Goal: Task Accomplishment & Management: Complete application form

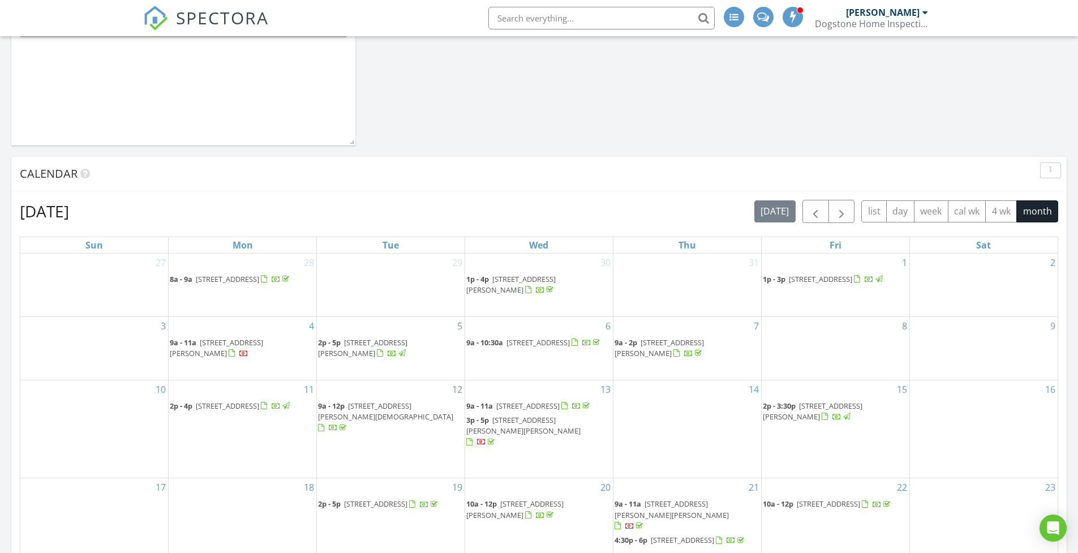
scroll to position [280, 0]
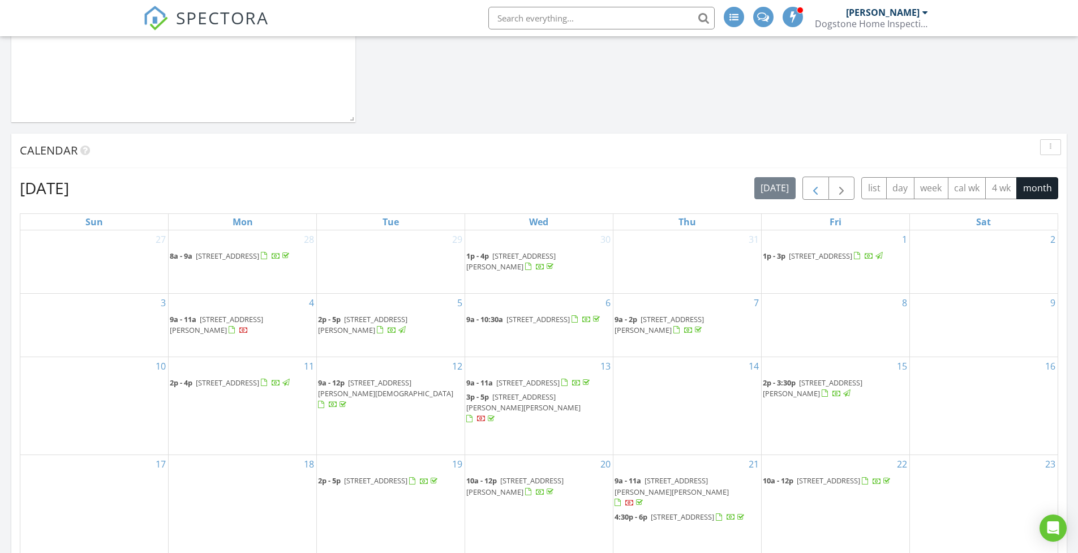
click at [814, 190] on span "button" at bounding box center [816, 189] width 14 height 14
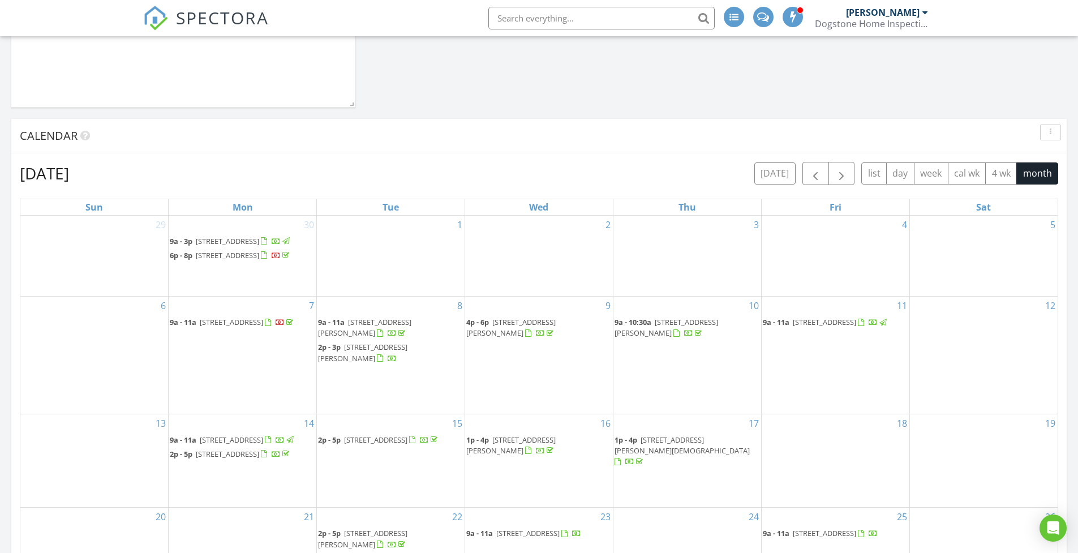
scroll to position [352, 0]
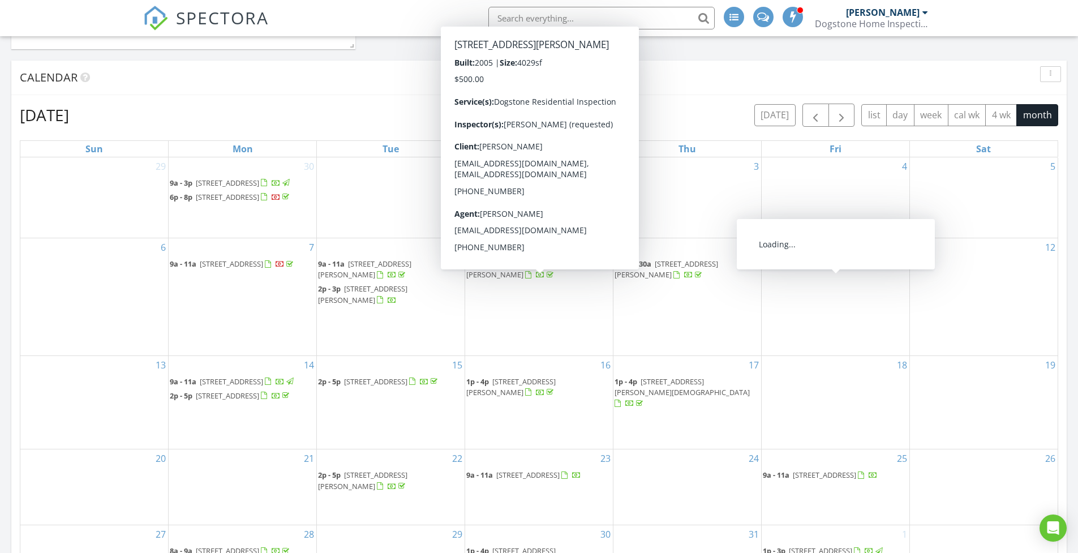
click at [856, 269] on span "3346 S Cottage Ave, Springfield 65807" at bounding box center [824, 264] width 63 height 10
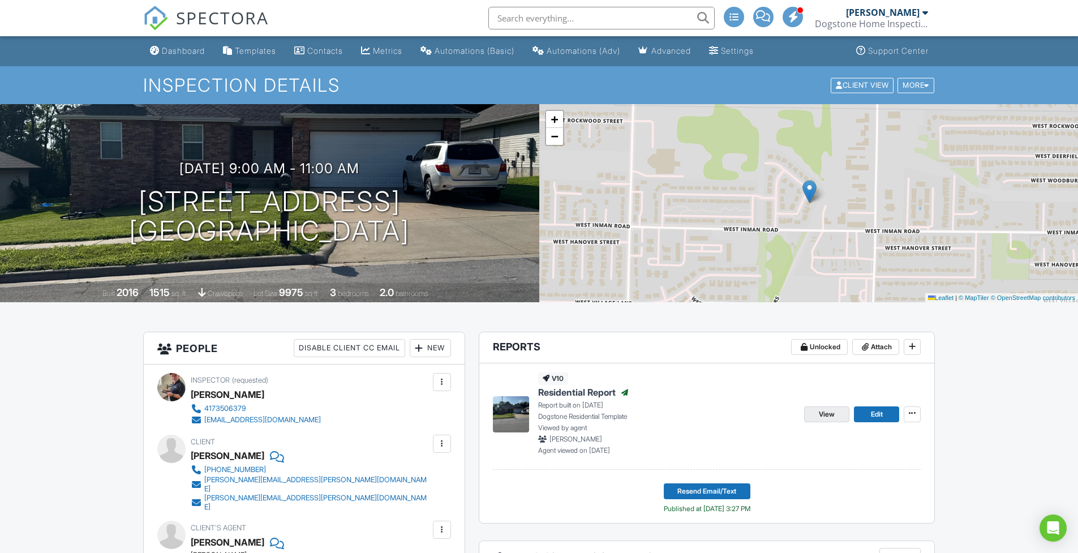
click at [833, 415] on span "View" at bounding box center [827, 414] width 16 height 11
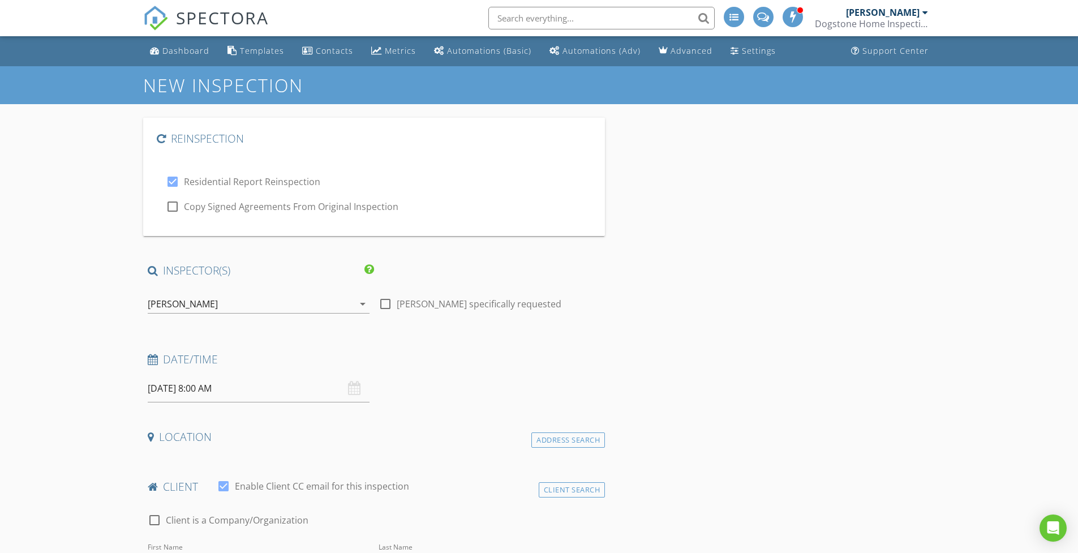
type input "[PERSON_NAME]"
type input "[PERSON_NAME][EMAIL_ADDRESS][PERSON_NAME][DOMAIN_NAME]"
type input "[PHONE_NUMBER]"
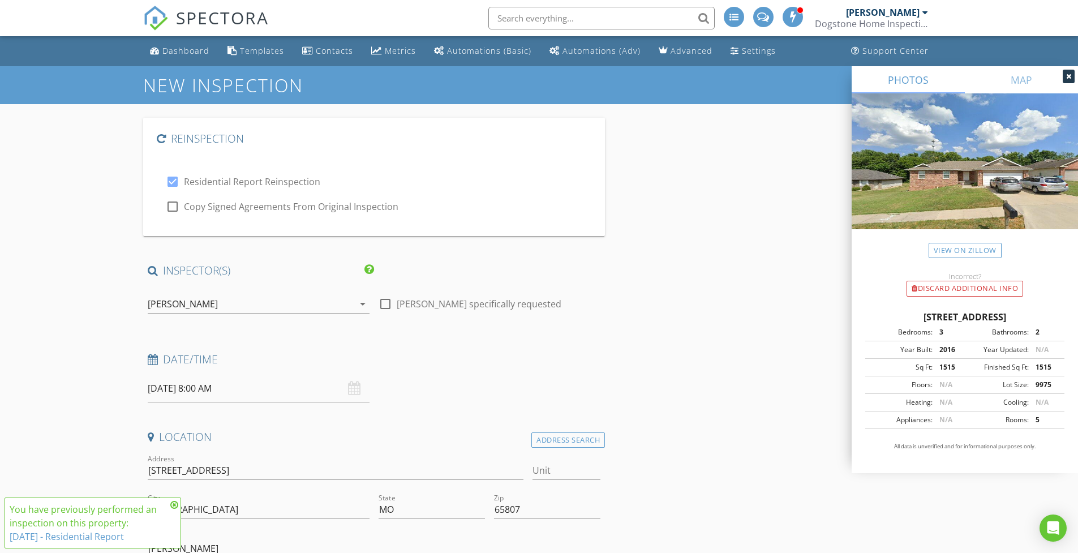
click at [386, 303] on div at bounding box center [385, 303] width 19 height 19
checkbox input "true"
click at [171, 208] on div at bounding box center [172, 206] width 19 height 19
checkbox input "true"
click at [175, 505] on icon at bounding box center [174, 504] width 8 height 9
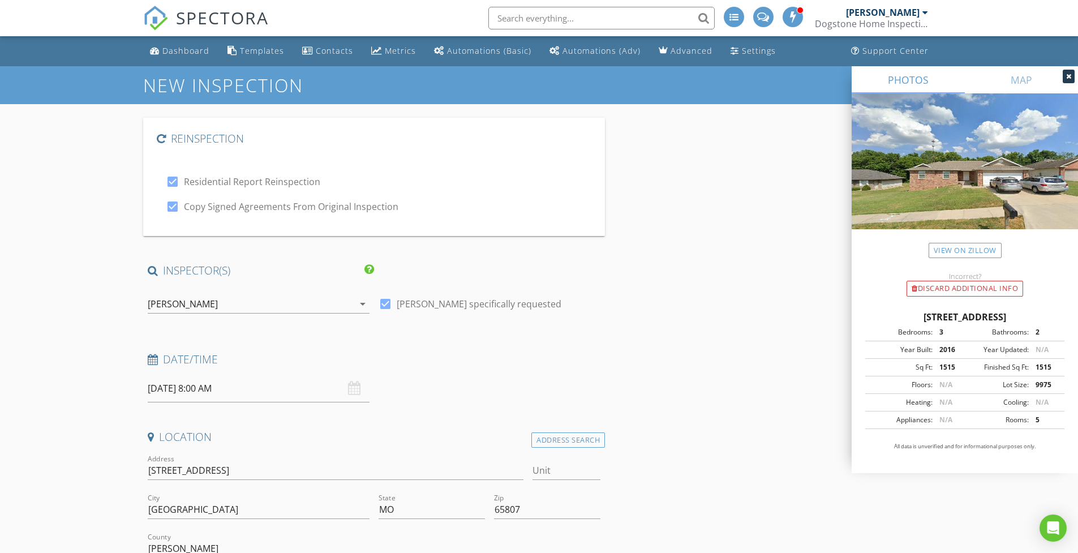
click at [278, 391] on input "08/29/2025 8:00 AM" at bounding box center [259, 389] width 222 height 28
type input "08/28/2025 8:00 AM"
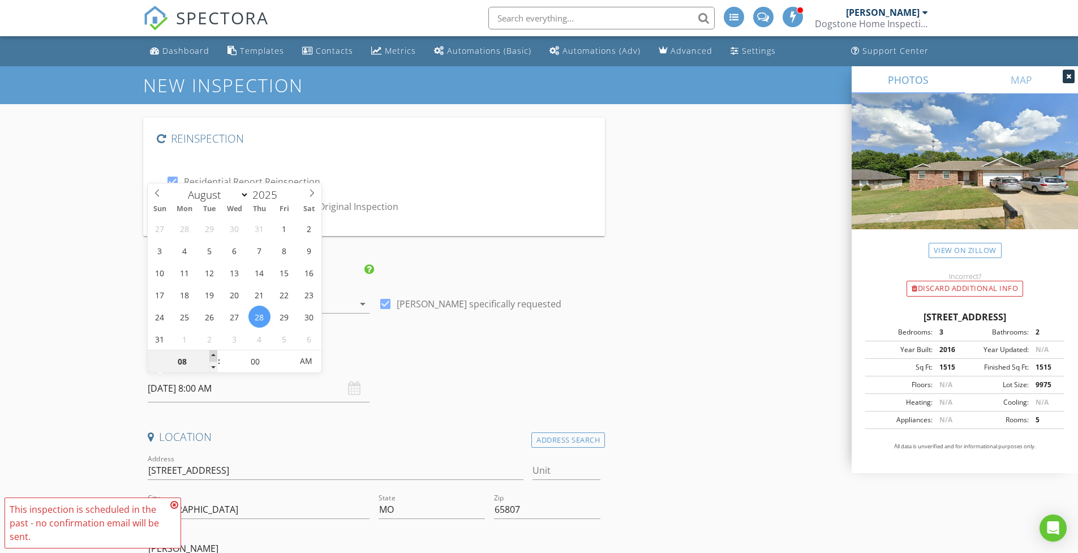
type input "09"
type input "08/28/2025 9:00 AM"
click at [213, 354] on span at bounding box center [213, 355] width 8 height 11
type input "10"
type input "08/28/2025 10:00 AM"
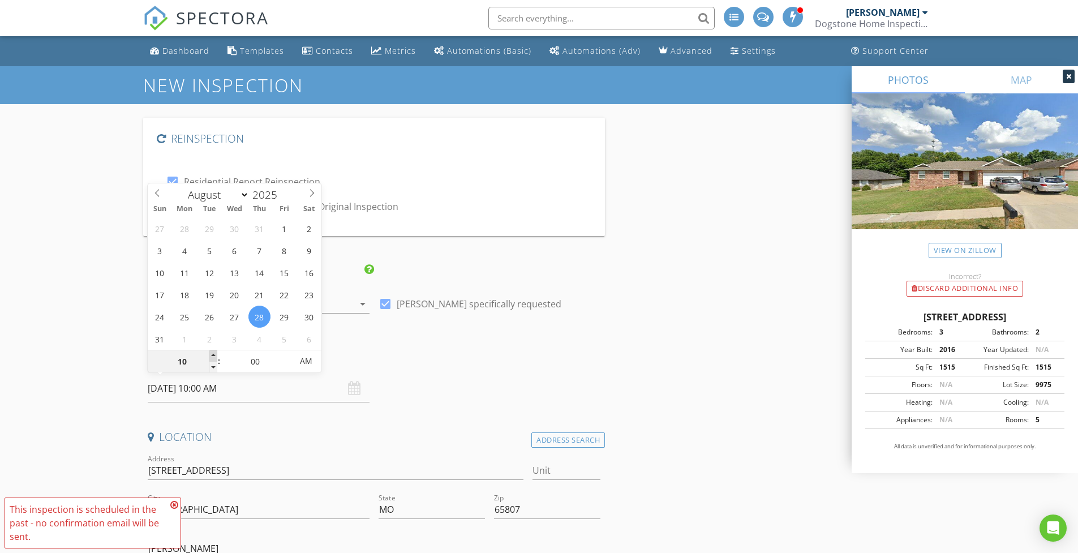
click at [213, 354] on span at bounding box center [213, 355] width 8 height 11
type input "11"
type input "08/28/2025 11:00 AM"
click at [213, 354] on span at bounding box center [213, 355] width 8 height 11
type input "12"
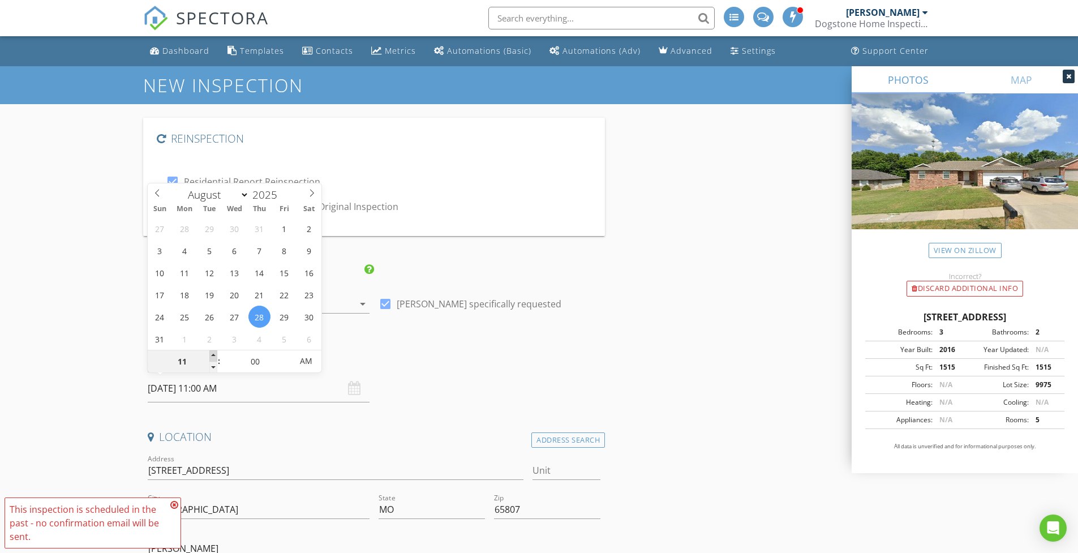
type input "08/28/2025 12:00 PM"
click at [213, 354] on span at bounding box center [213, 355] width 8 height 11
type input "01"
type input "08/28/2025 1:00 PM"
click at [213, 354] on span at bounding box center [213, 355] width 8 height 11
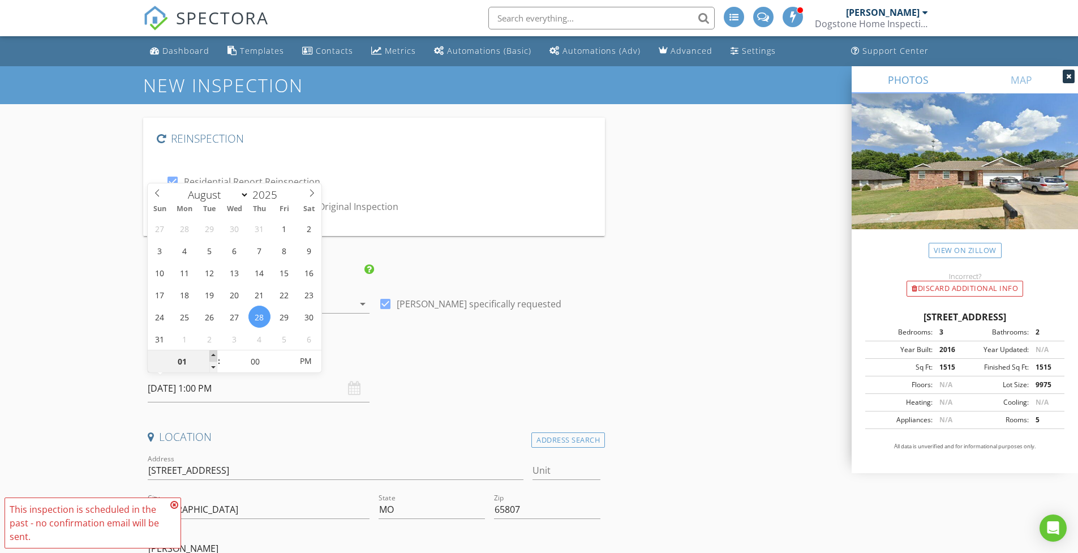
type input "02"
type input "08/28/2025 2:00 PM"
click at [213, 354] on span at bounding box center [213, 355] width 8 height 11
type input "03"
type input "08/28/2025 3:00 PM"
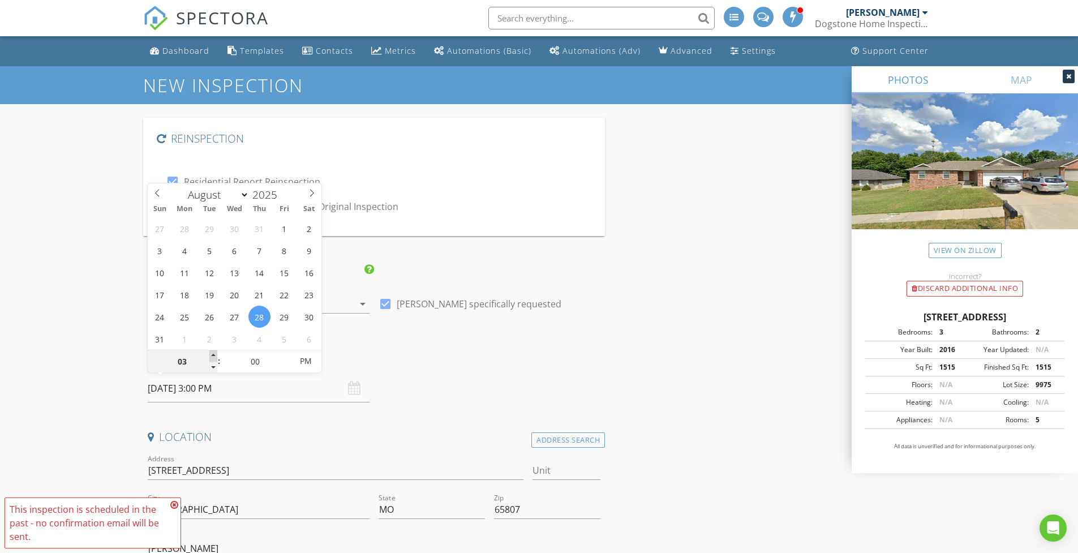
click at [213, 354] on span at bounding box center [213, 355] width 8 height 11
type input "04"
type input "08/28/2025 4:00 PM"
click at [213, 354] on span at bounding box center [213, 355] width 8 height 11
type input "05"
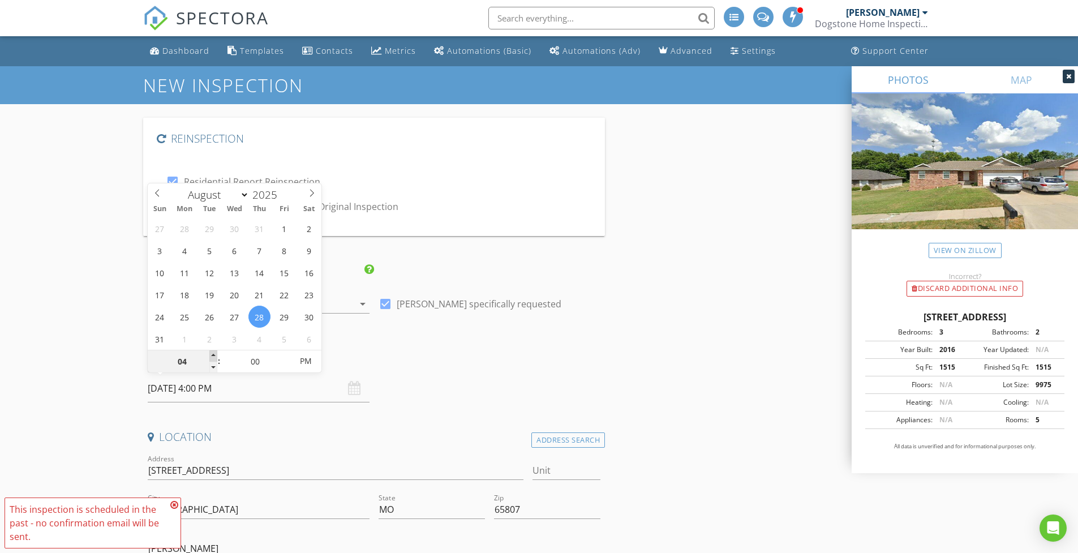
type input "08/28/2025 5:00 PM"
click at [213, 354] on span at bounding box center [213, 355] width 8 height 11
click at [398, 358] on h4 "Date/Time" at bounding box center [374, 359] width 453 height 15
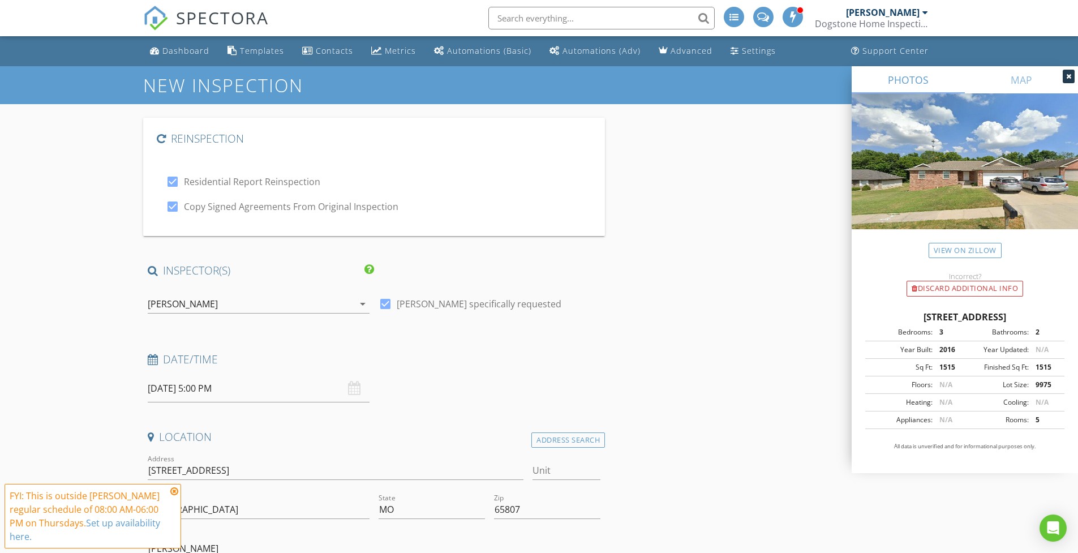
click at [174, 491] on icon at bounding box center [174, 491] width 8 height 9
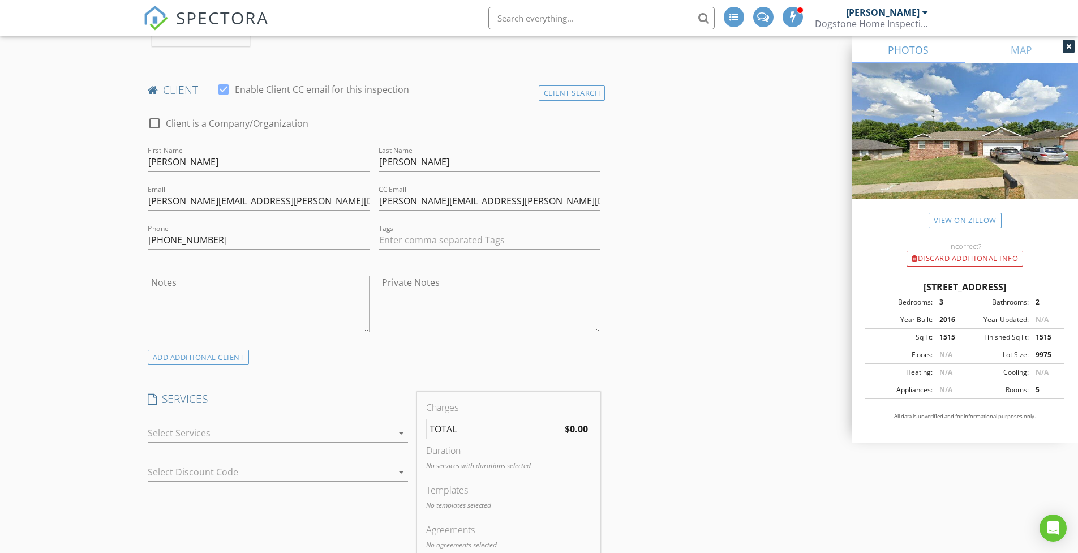
scroll to position [713, 0]
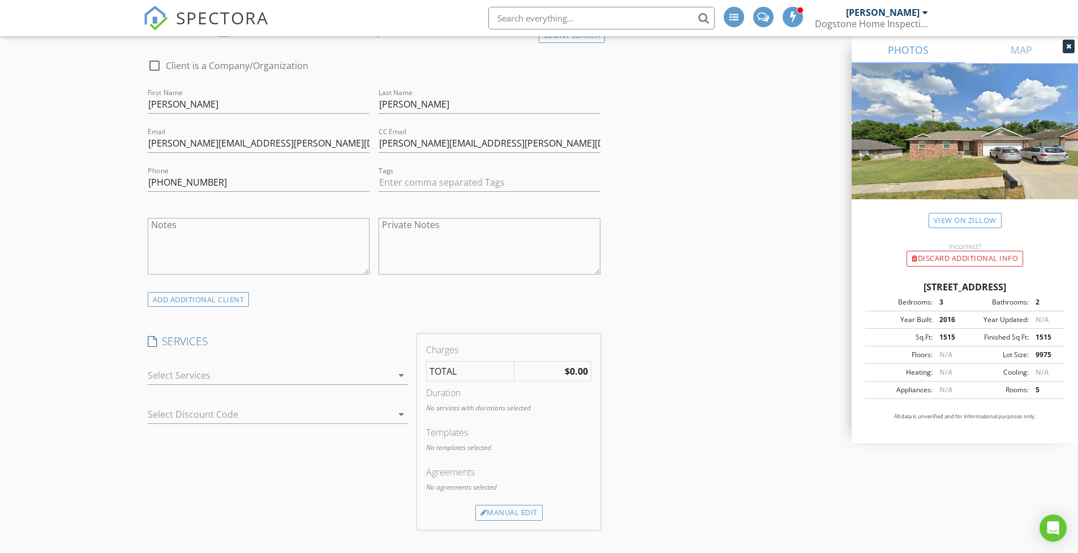
click at [403, 371] on icon "arrow_drop_down" at bounding box center [401, 375] width 14 height 14
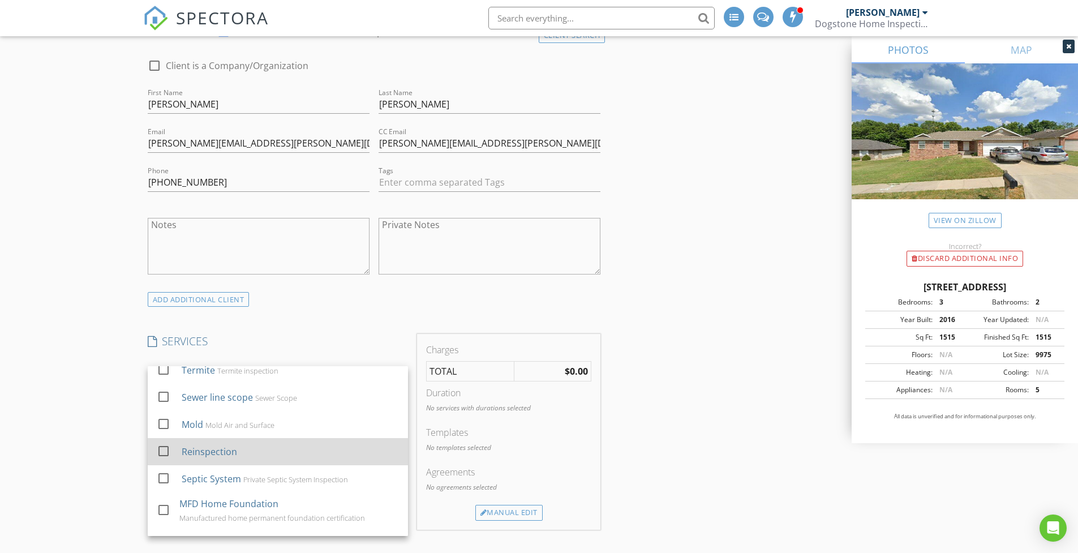
scroll to position [51, 0]
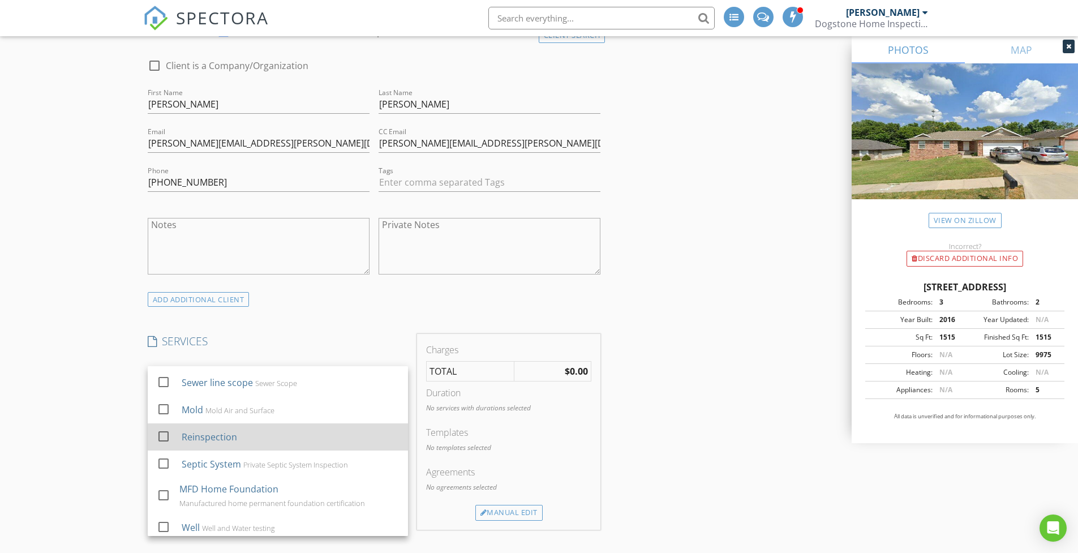
click at [194, 433] on div "Reinspection" at bounding box center [208, 437] width 55 height 14
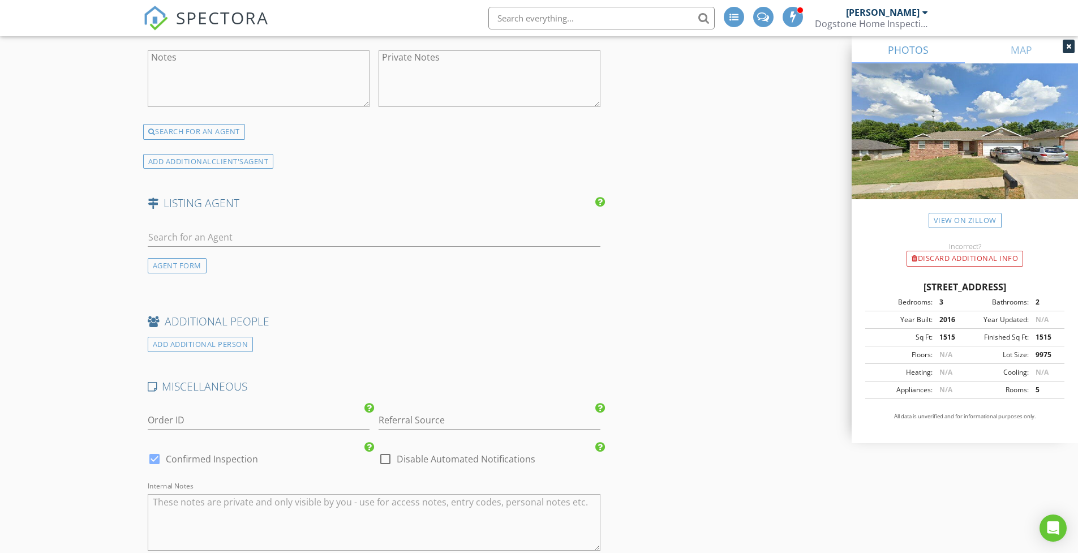
scroll to position [1704, 0]
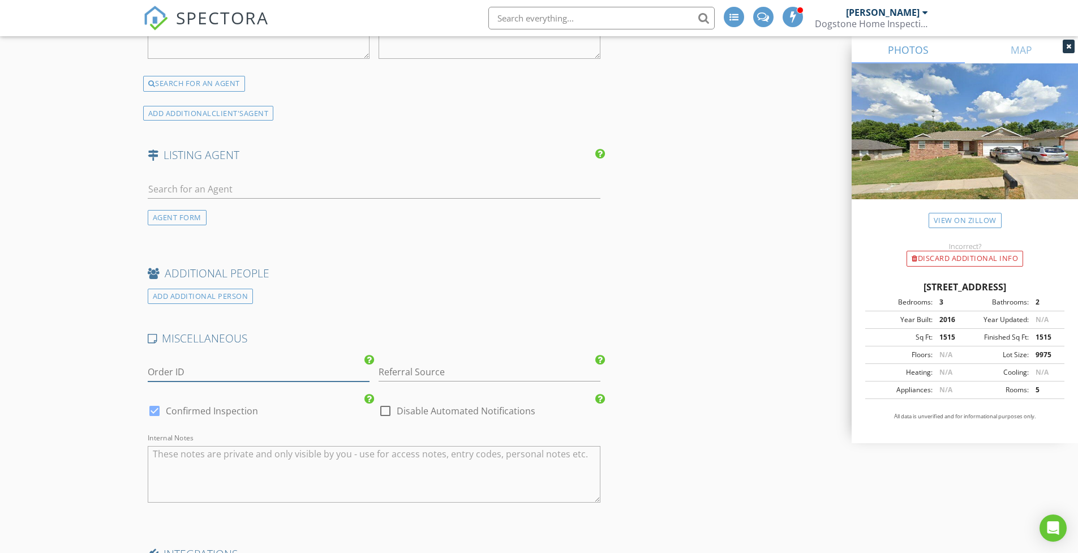
click at [235, 363] on input "Order ID" at bounding box center [259, 372] width 222 height 19
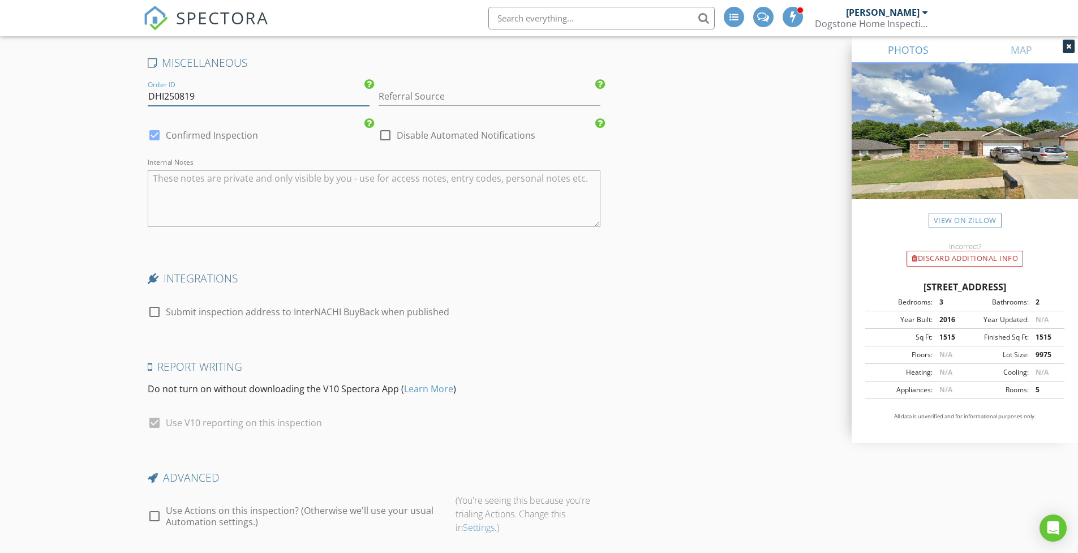
scroll to position [2054, 0]
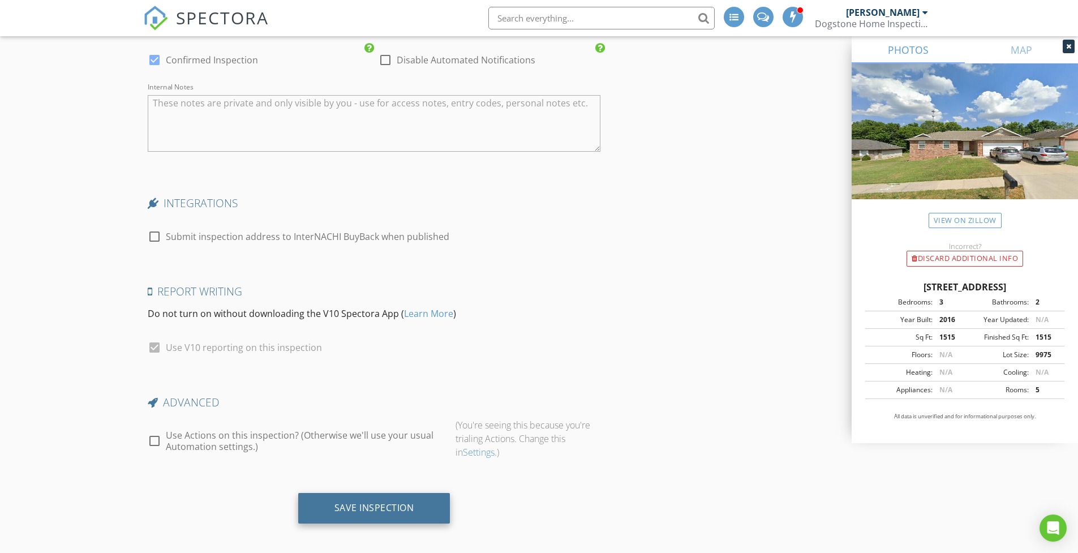
type input "DHI250819"
click at [374, 502] on div "Save Inspection" at bounding box center [374, 507] width 80 height 11
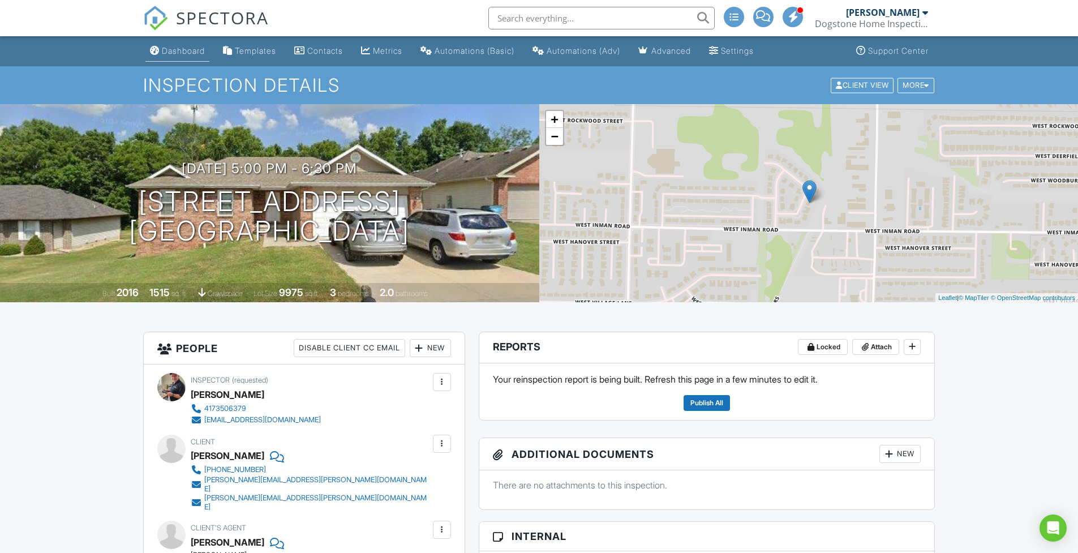
click at [179, 52] on div "Dashboard" at bounding box center [183, 51] width 43 height 10
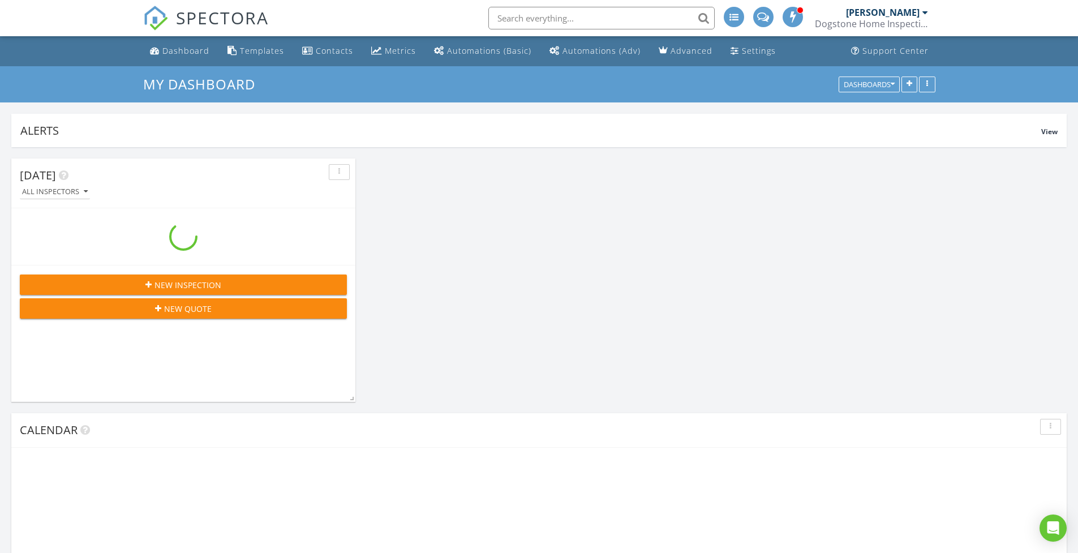
scroll to position [1302, 1095]
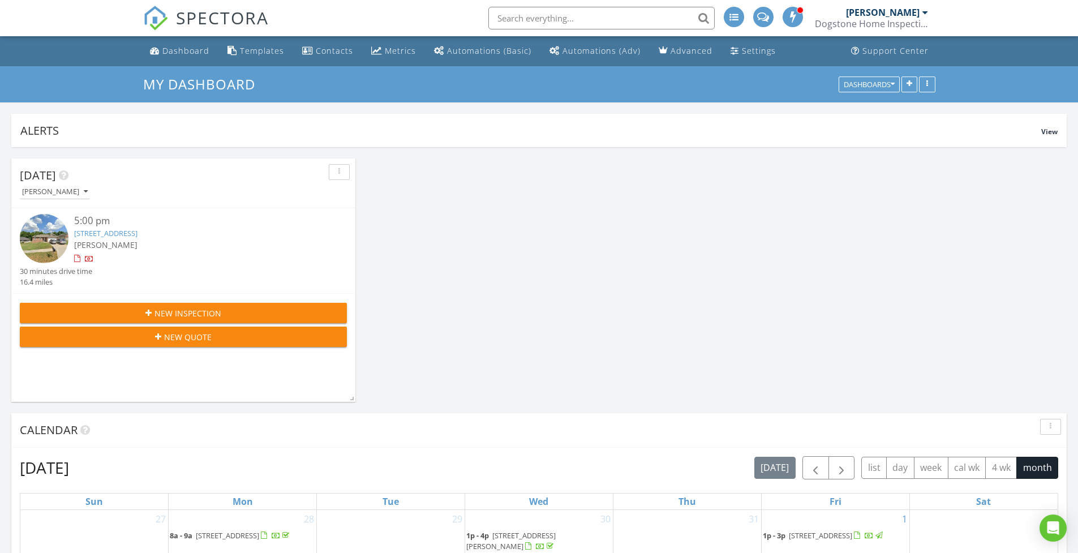
click at [209, 311] on span "New Inspection" at bounding box center [187, 313] width 67 height 12
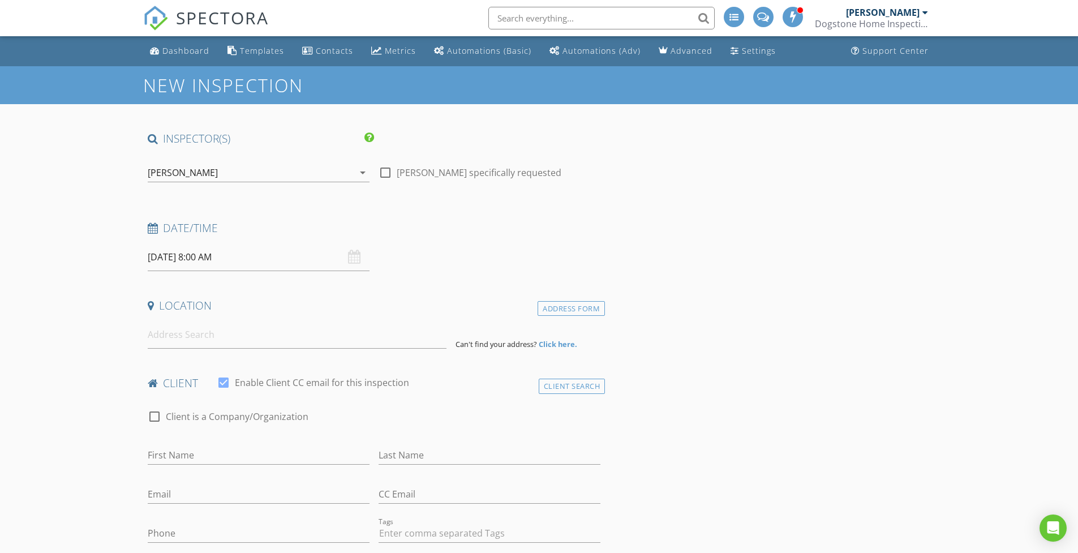
click at [386, 173] on div at bounding box center [385, 172] width 19 height 19
checkbox input "true"
click at [270, 256] on input "08/29/2025 8:00 AM" at bounding box center [259, 257] width 222 height 28
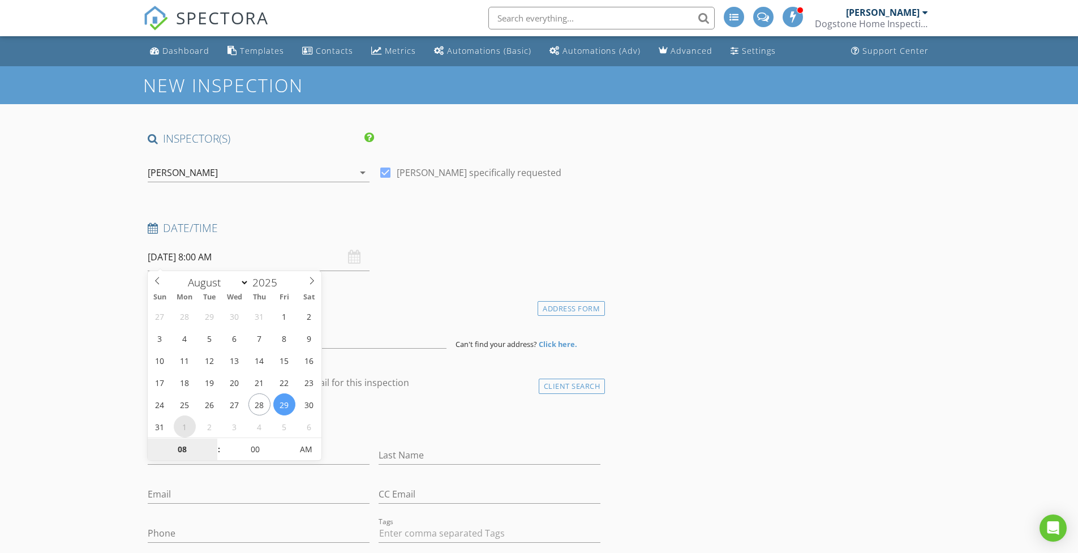
select select "8"
type input "09/01/2025 8:00 AM"
click at [214, 443] on span at bounding box center [213, 443] width 8 height 11
type input "09"
type input "09/01/2025 9:00 AM"
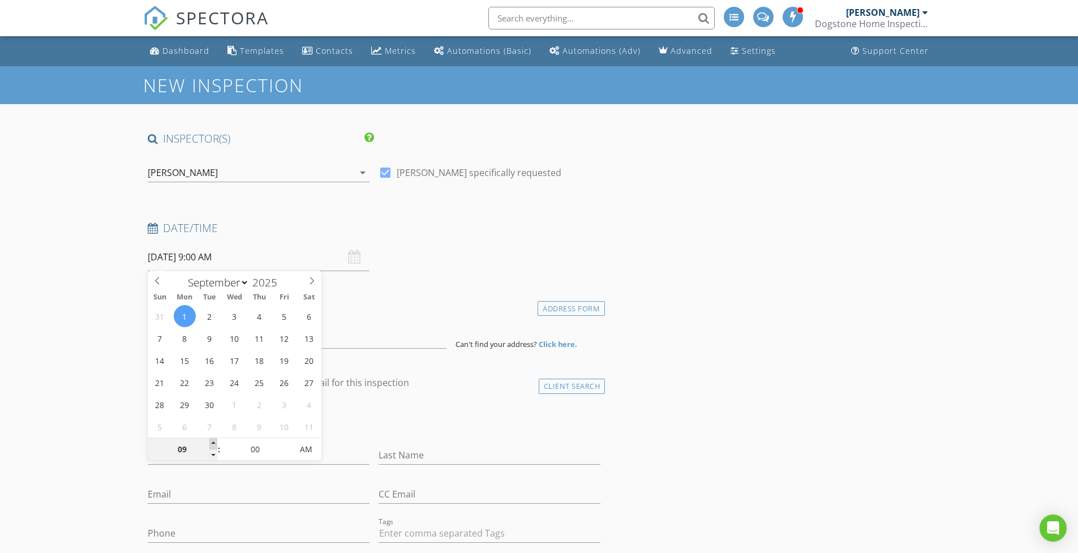
type input "10"
type input "09/01/2025 10:00 AM"
click at [214, 443] on span at bounding box center [213, 443] width 8 height 11
type input "11"
type input "09/01/2025 11:00 AM"
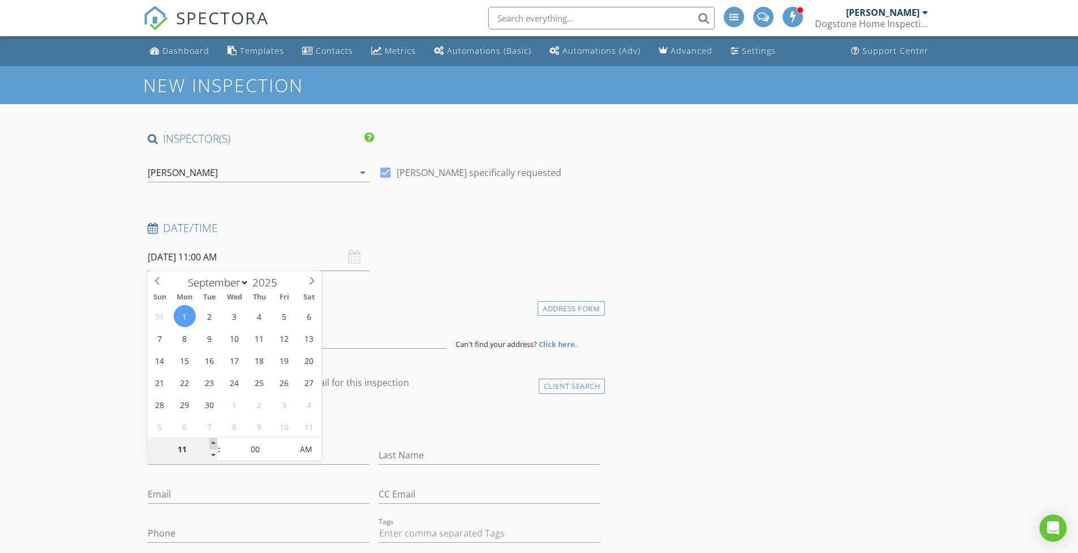
click at [214, 443] on span at bounding box center [213, 443] width 8 height 11
type input "12"
type input "09/01/2025 12:00 PM"
click at [214, 443] on span at bounding box center [213, 443] width 8 height 11
type input "01"
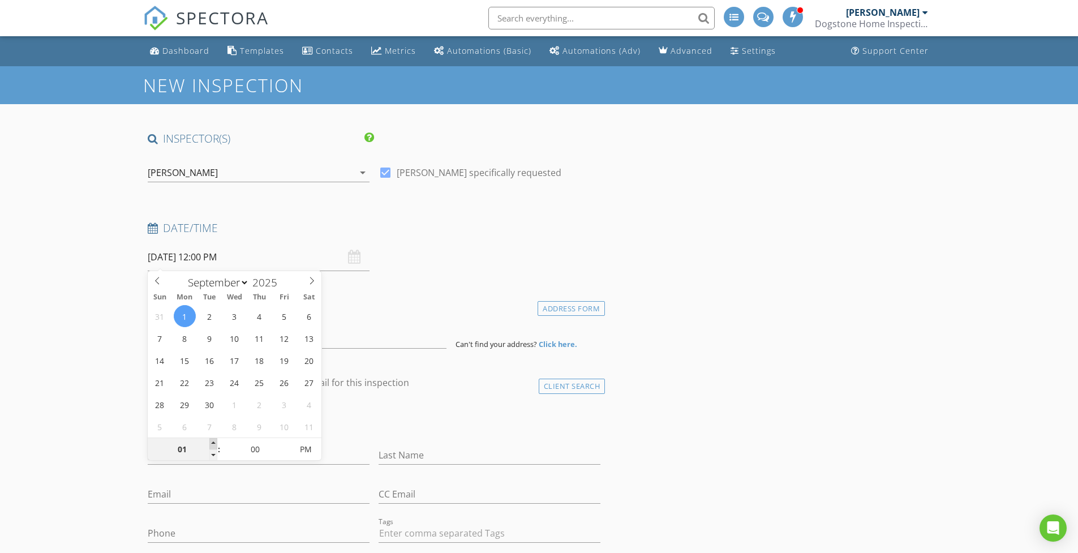
type input "09/01/2025 1:00 PM"
click at [214, 443] on span at bounding box center [213, 443] width 8 height 11
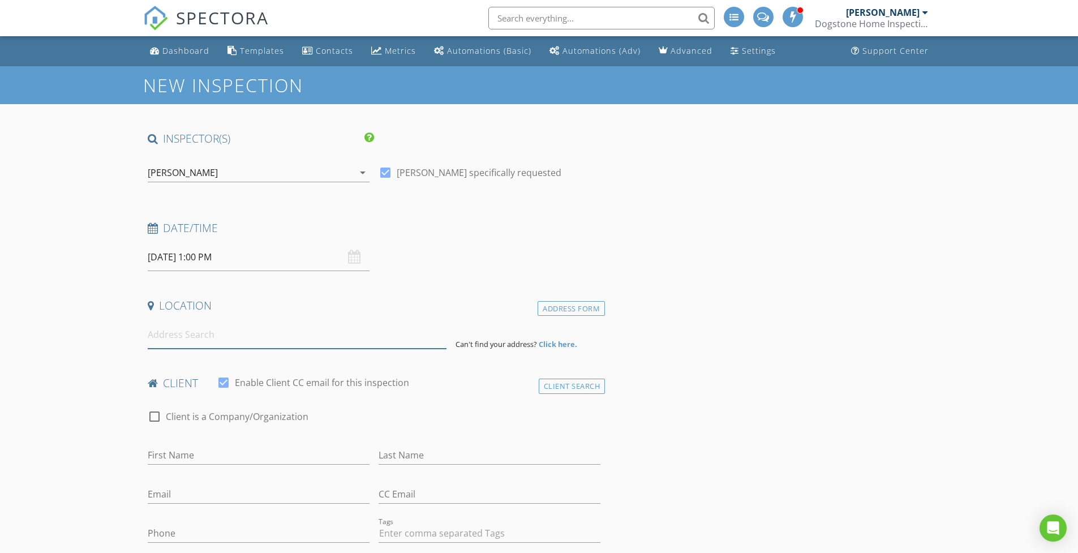
click at [278, 340] on input at bounding box center [297, 335] width 299 height 28
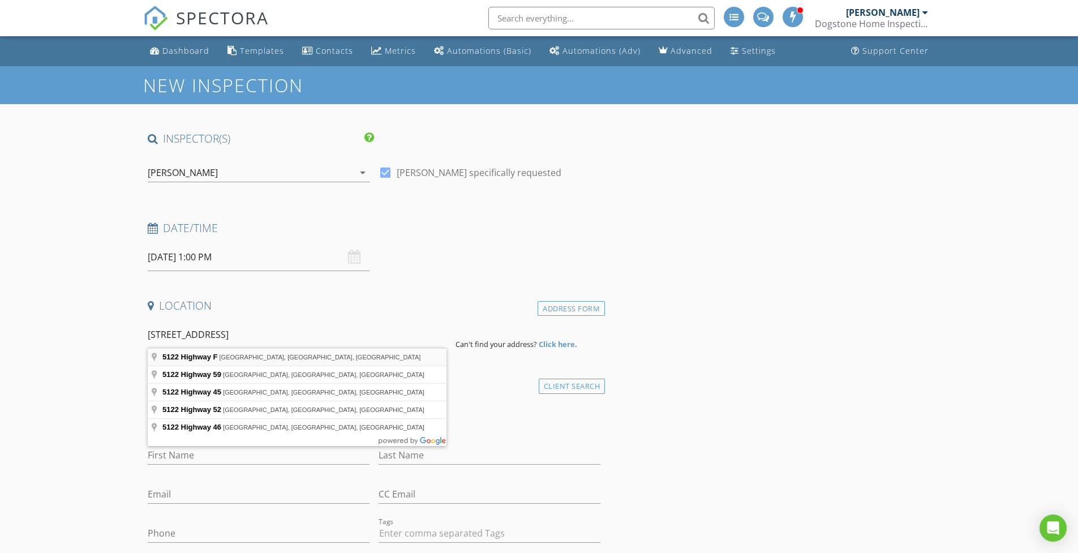
type input "5122 Highway F, Bolivar, MO, USA"
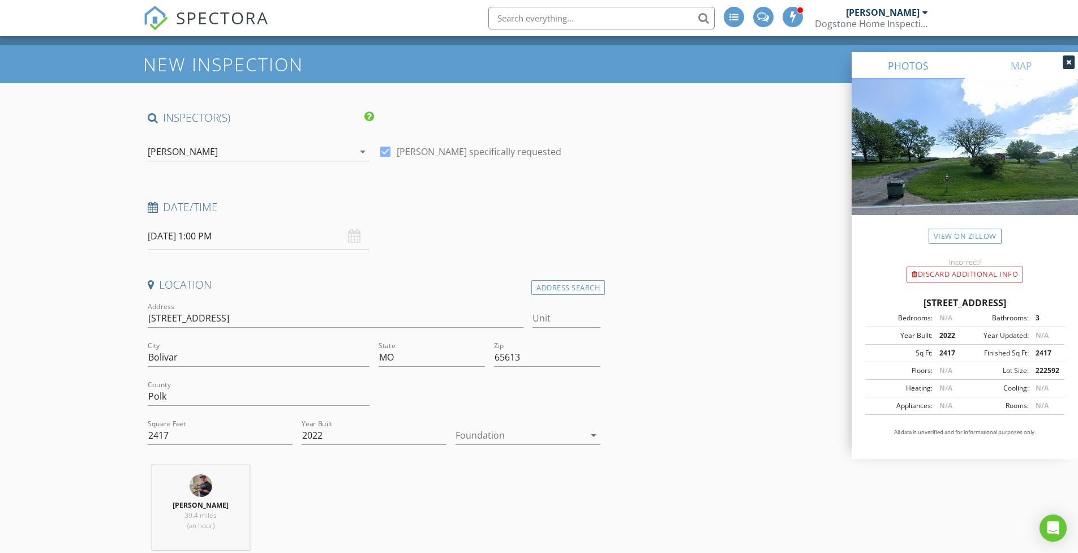
scroll to position [49, 0]
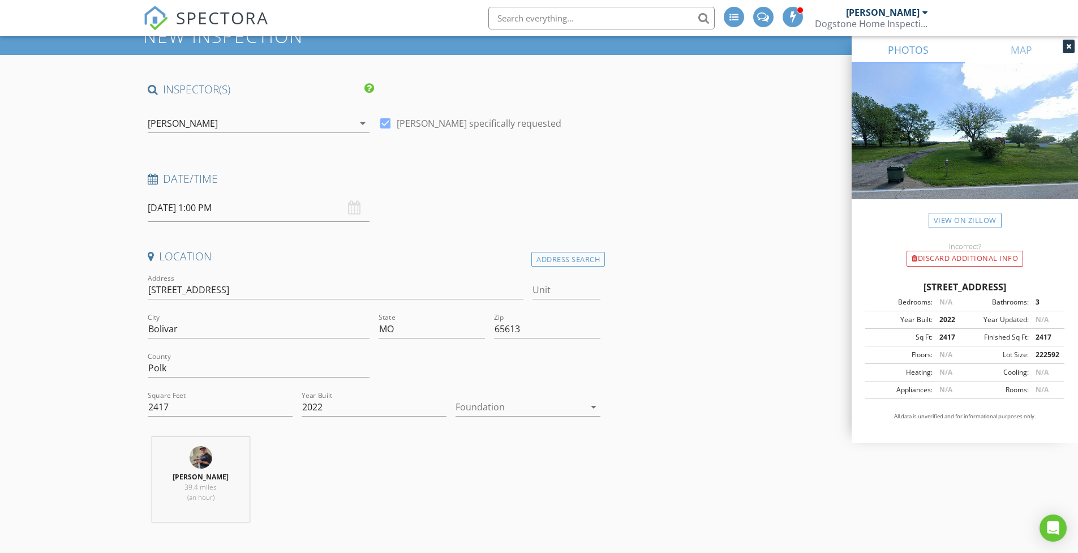
click at [597, 406] on icon "arrow_drop_down" at bounding box center [594, 407] width 14 height 14
click at [486, 494] on div "Crawlspace" at bounding box center [528, 492] width 127 height 14
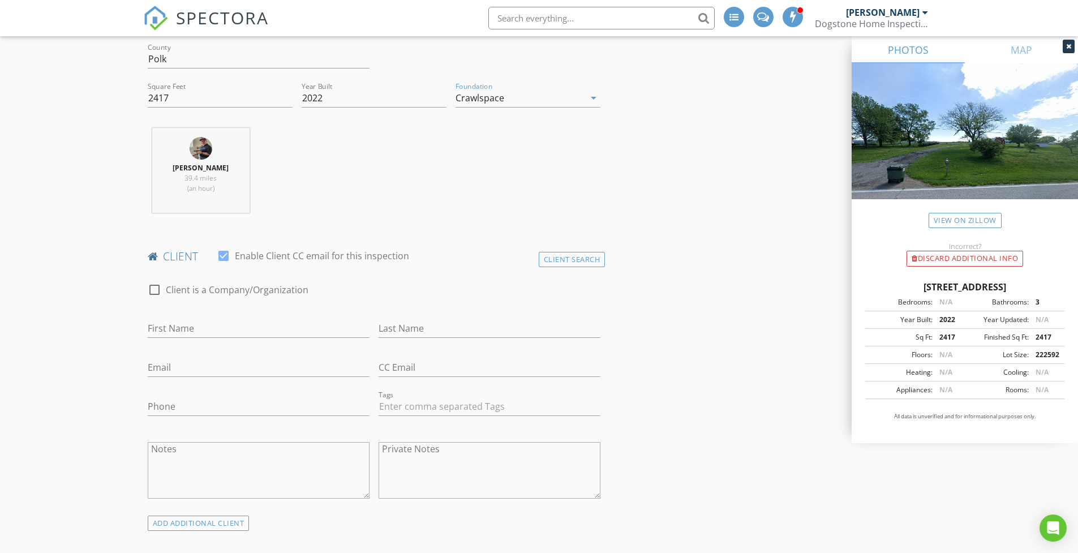
scroll to position [467, 0]
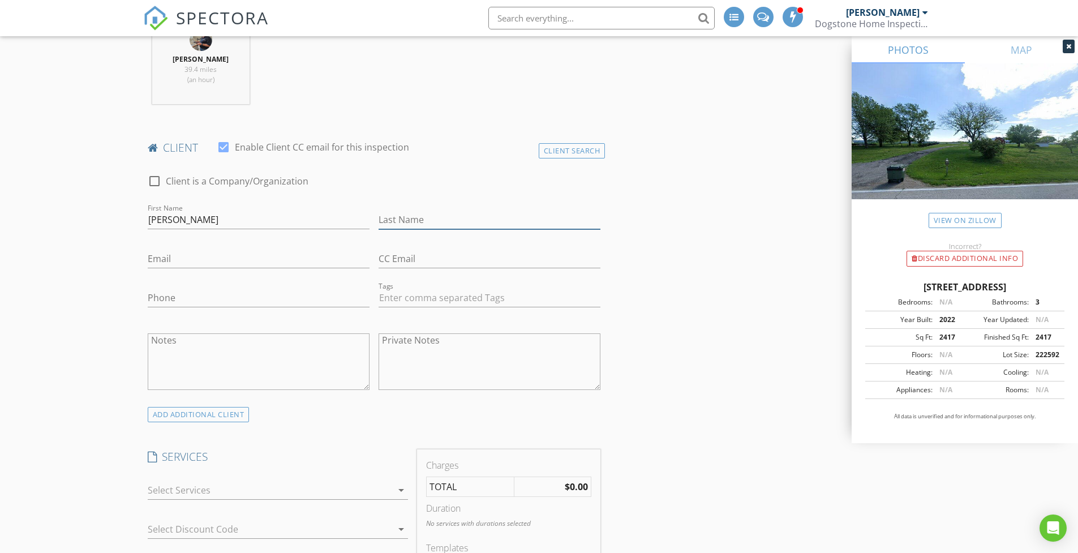
type input "[PERSON_NAME]"
type input "[EMAIL_ADDRESS][DOMAIN_NAME]"
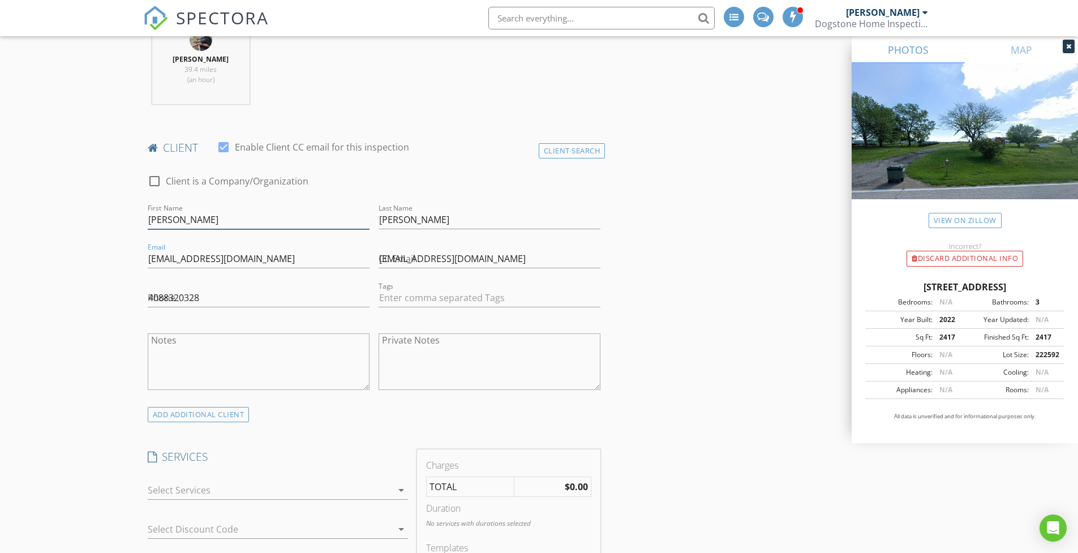
type input "[PHONE_NUMBER]"
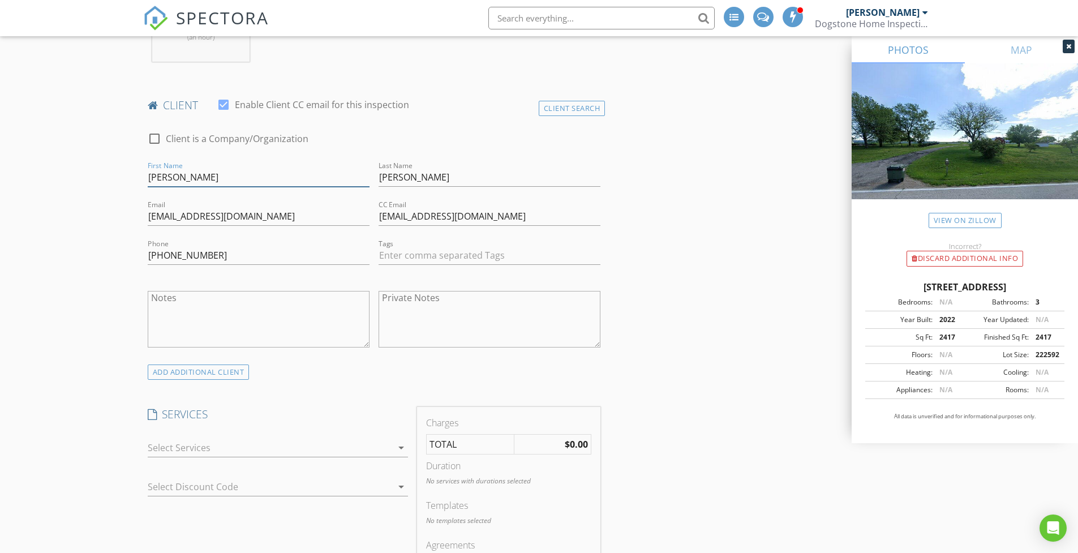
scroll to position [704, 0]
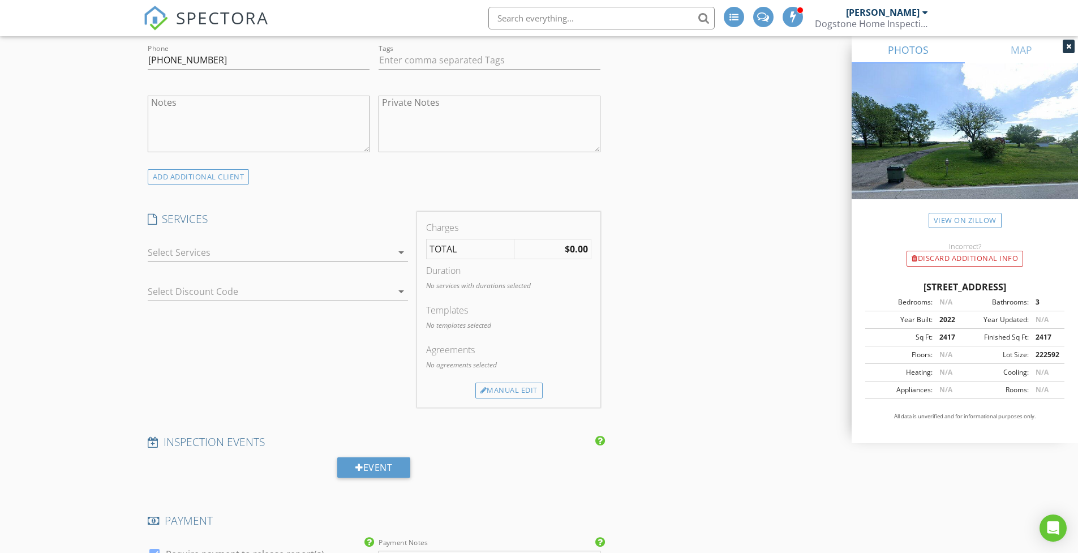
click at [403, 251] on icon "arrow_drop_down" at bounding box center [401, 253] width 14 height 14
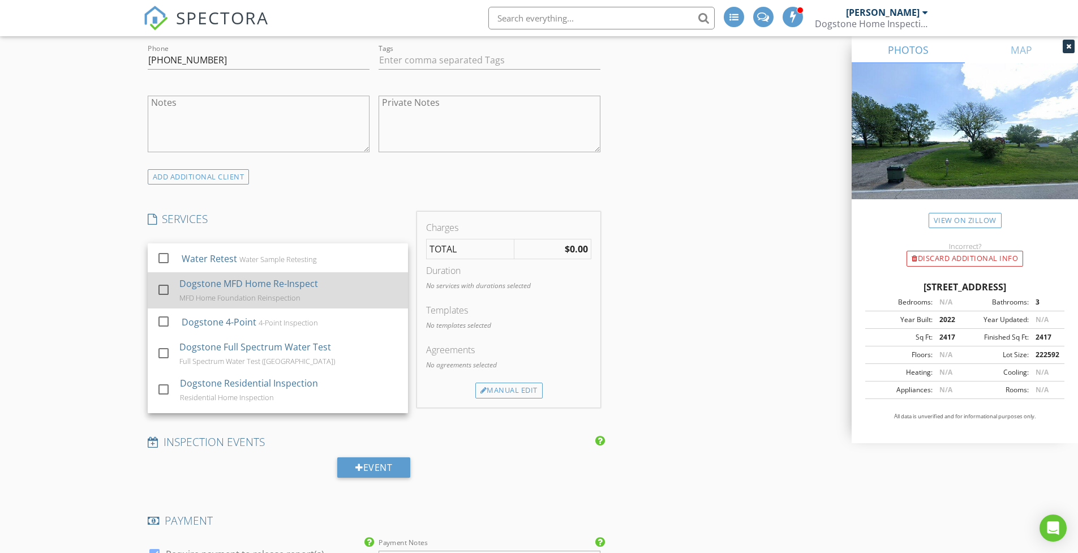
scroll to position [246, 0]
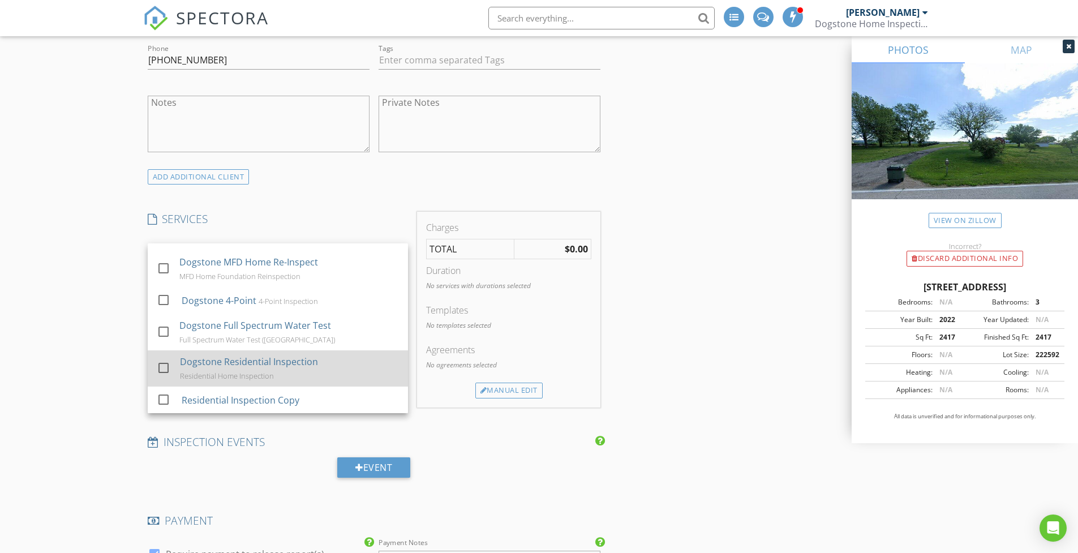
click at [246, 363] on div "Dogstone Residential Inspection" at bounding box center [249, 362] width 138 height 14
checkbox input "true"
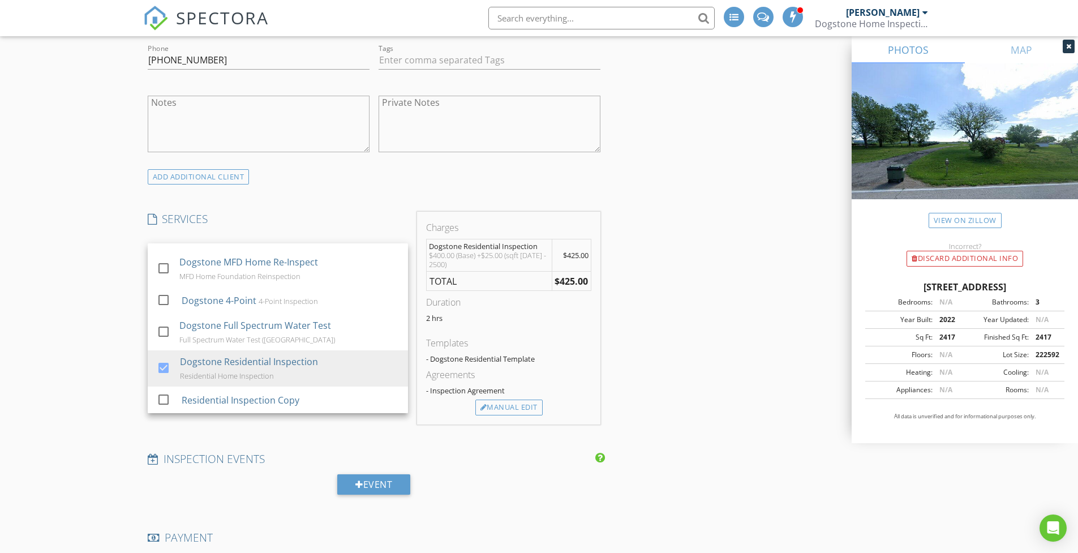
click at [415, 302] on div "Charges Dogstone Residential Inspection $400.00 (Base) +$25.00 (sqft 2001 - 250…" at bounding box center [508, 318] width 192 height 213
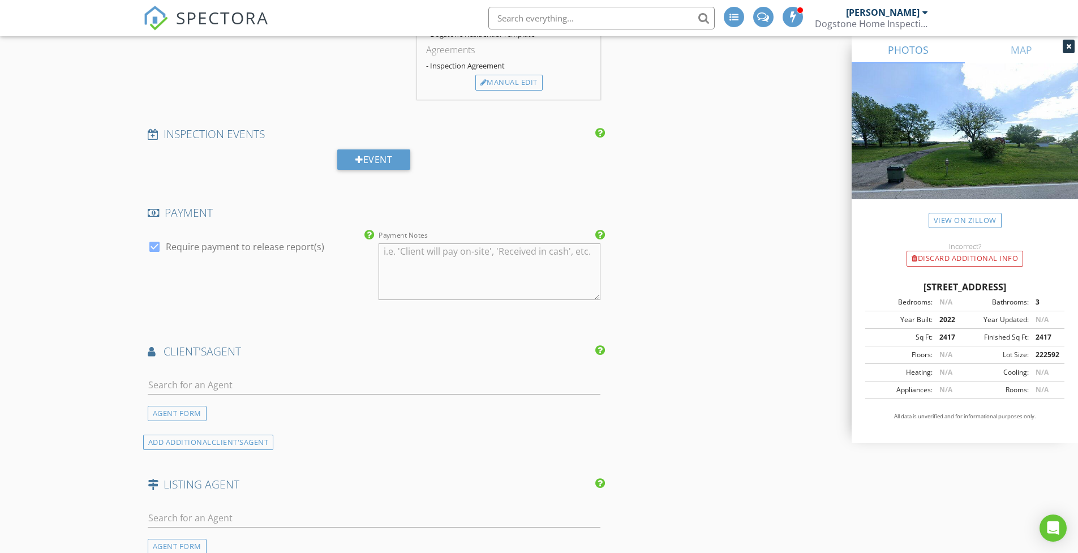
scroll to position [1073, 0]
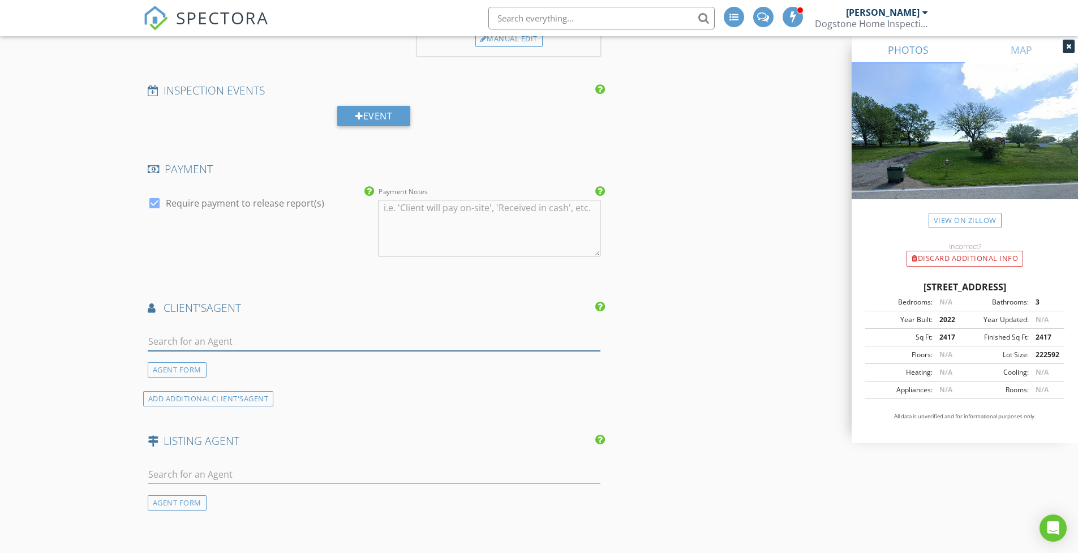
click at [281, 339] on input "text" at bounding box center [374, 341] width 453 height 19
type input "[PERSON_NAME]"
click at [213, 363] on div "[PERSON_NAME]" at bounding box center [215, 362] width 70 height 14
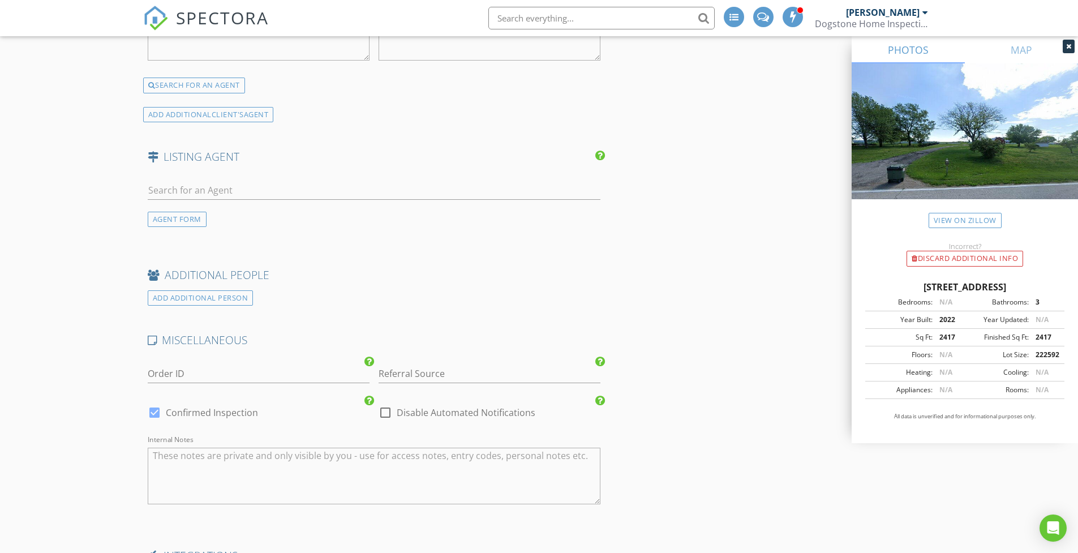
scroll to position [1597, 0]
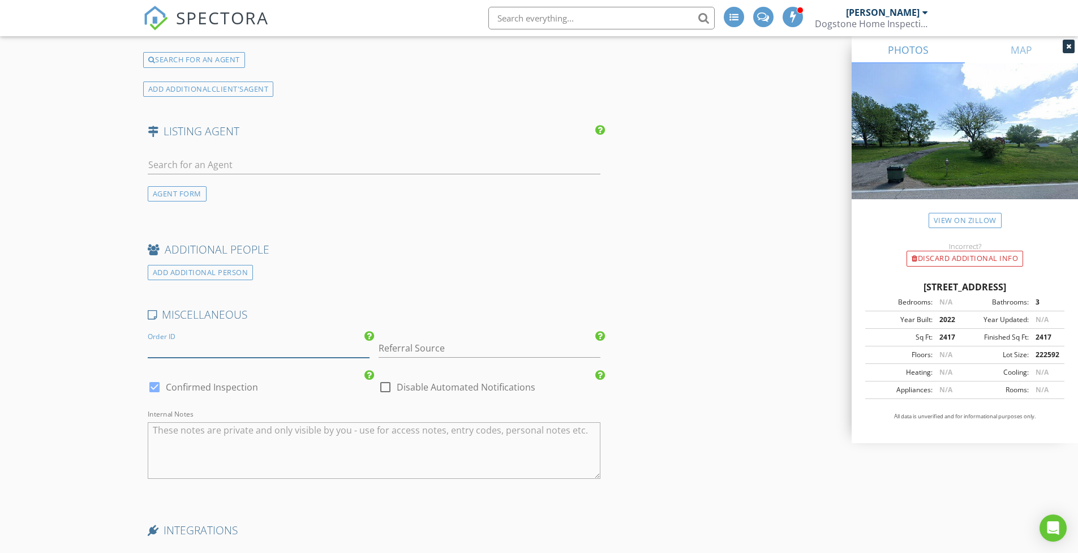
click at [216, 343] on input "Order ID" at bounding box center [259, 348] width 222 height 19
type input "DHI250901"
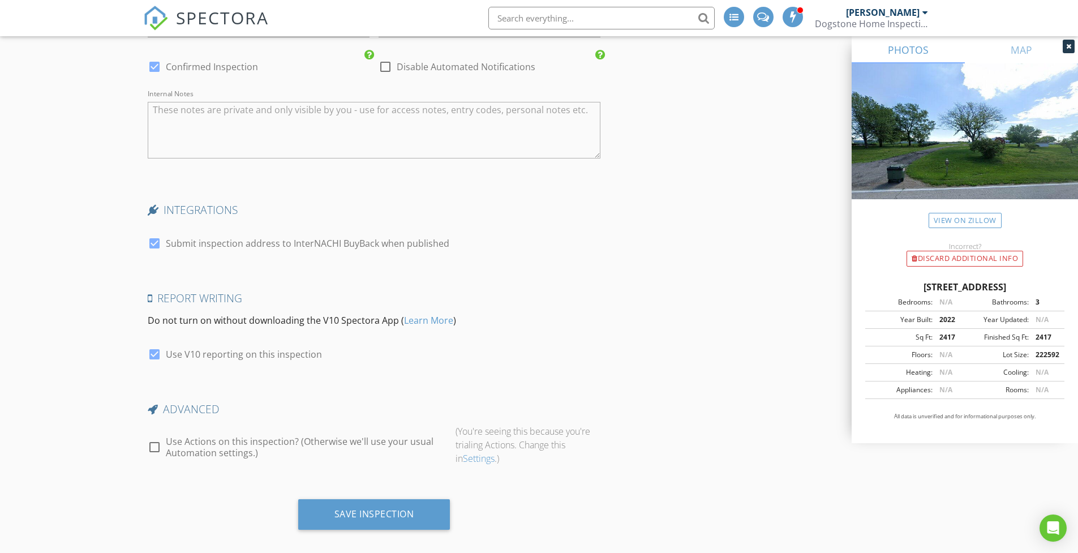
scroll to position [1924, 0]
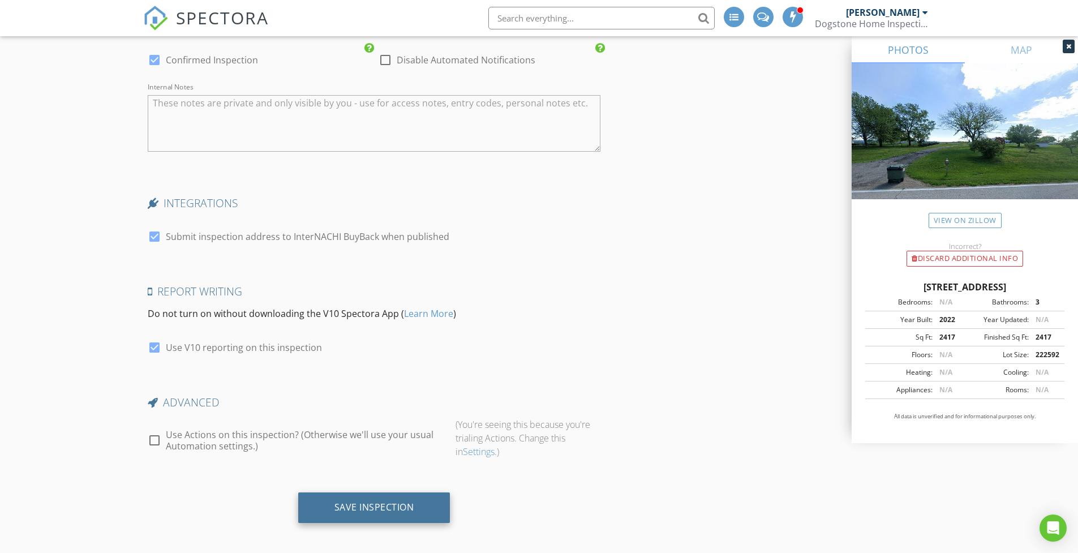
click at [359, 504] on div "Save Inspection" at bounding box center [374, 506] width 80 height 11
